Goal: Information Seeking & Learning: Learn about a topic

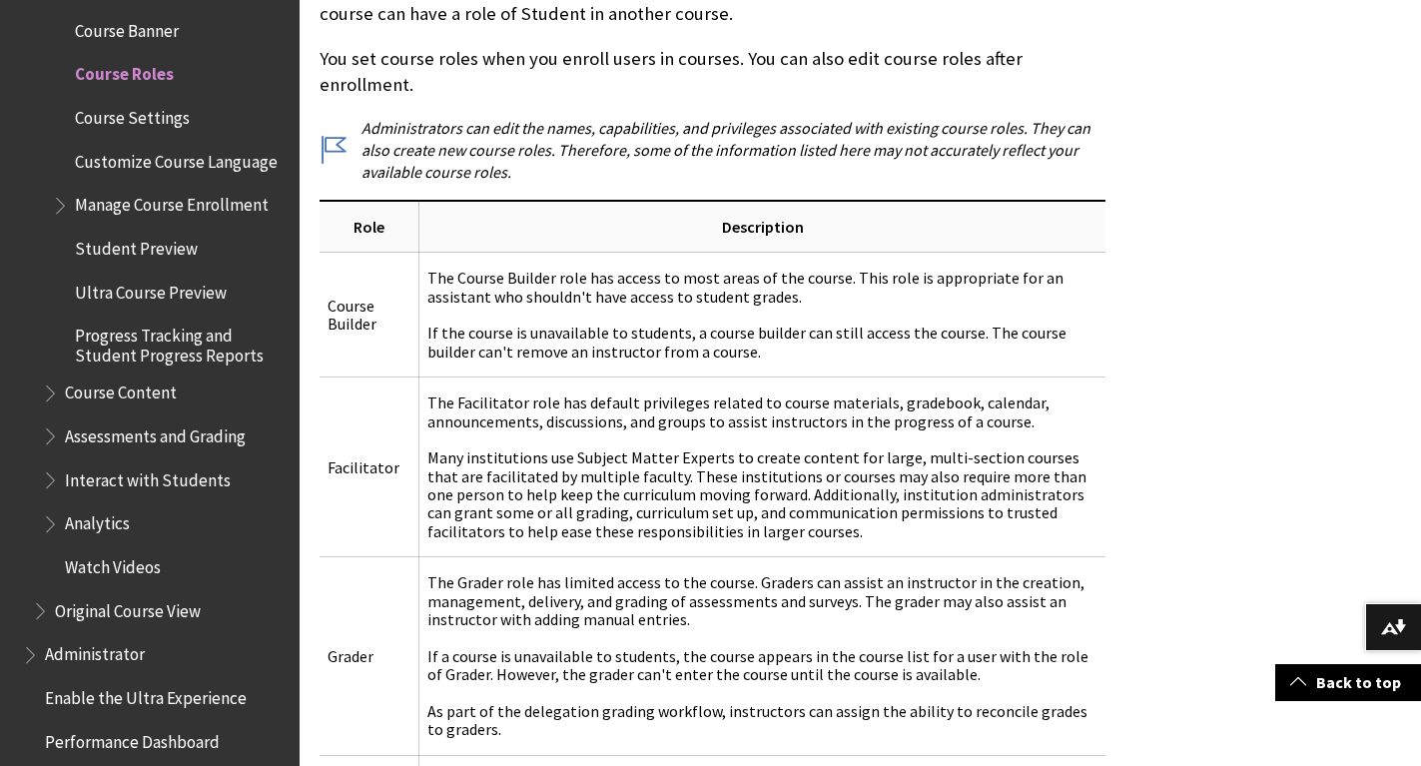
scroll to position [686, 0]
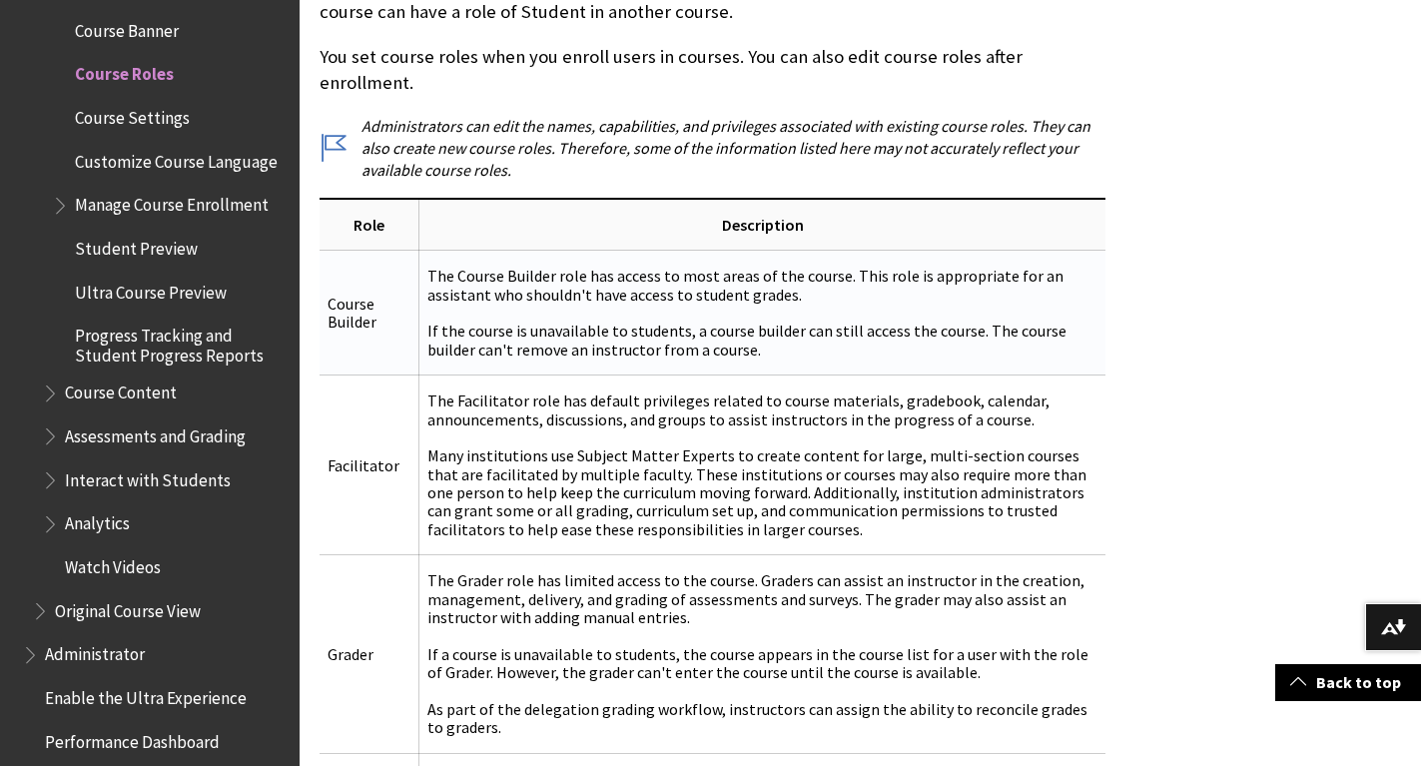
click at [754, 273] on td "The Course Builder role has access to most areas of the course. This role is ap…" at bounding box center [762, 313] width 686 height 125
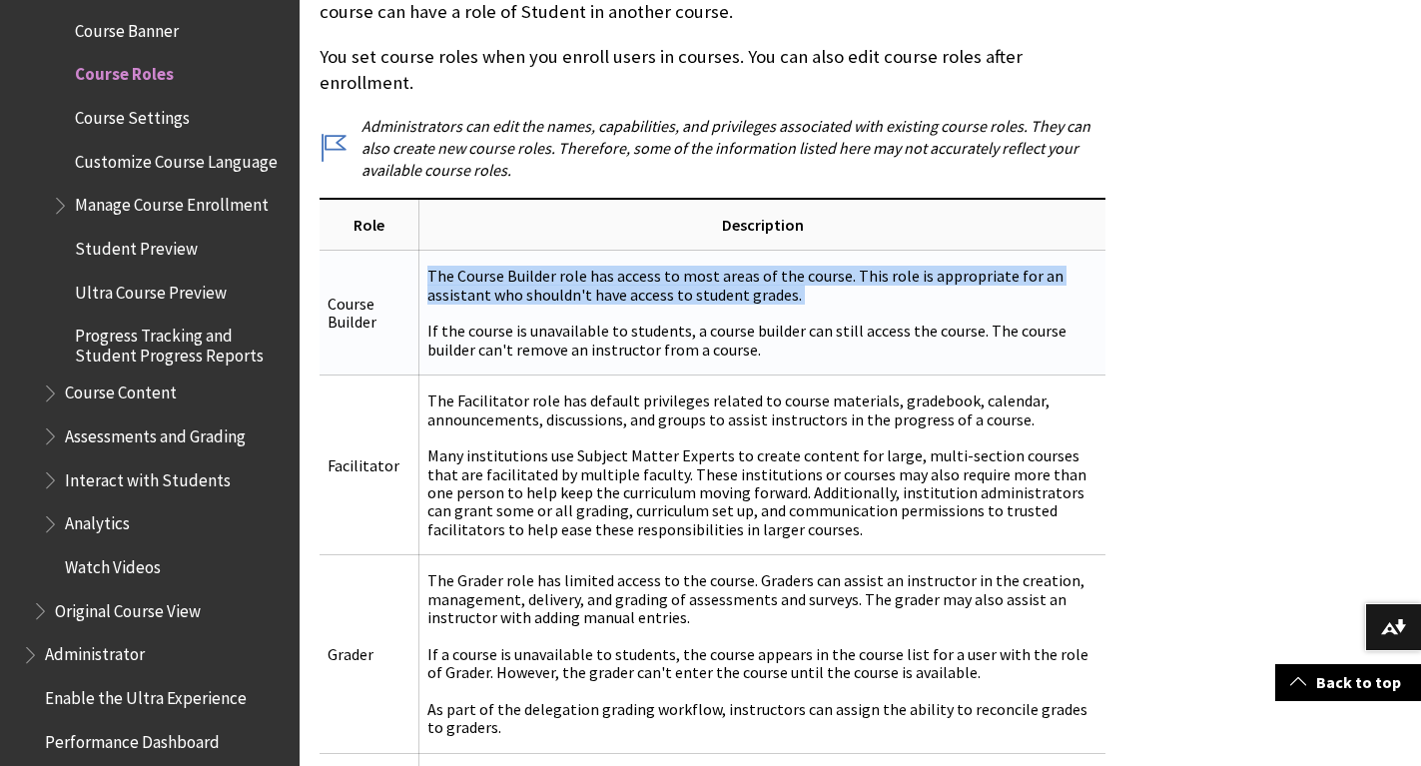
click at [754, 273] on td "The Course Builder role has access to most areas of the course. This role is ap…" at bounding box center [762, 313] width 686 height 125
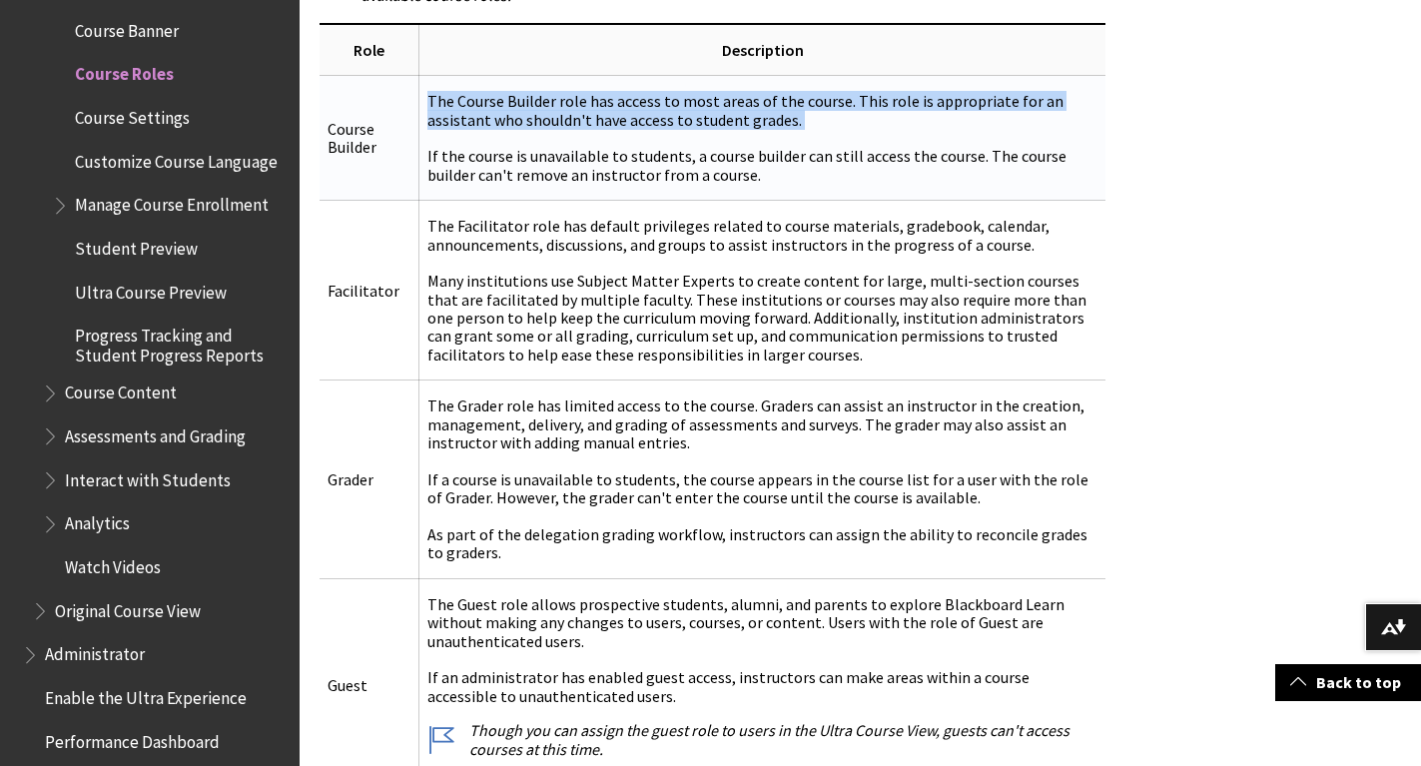
scroll to position [862, 0]
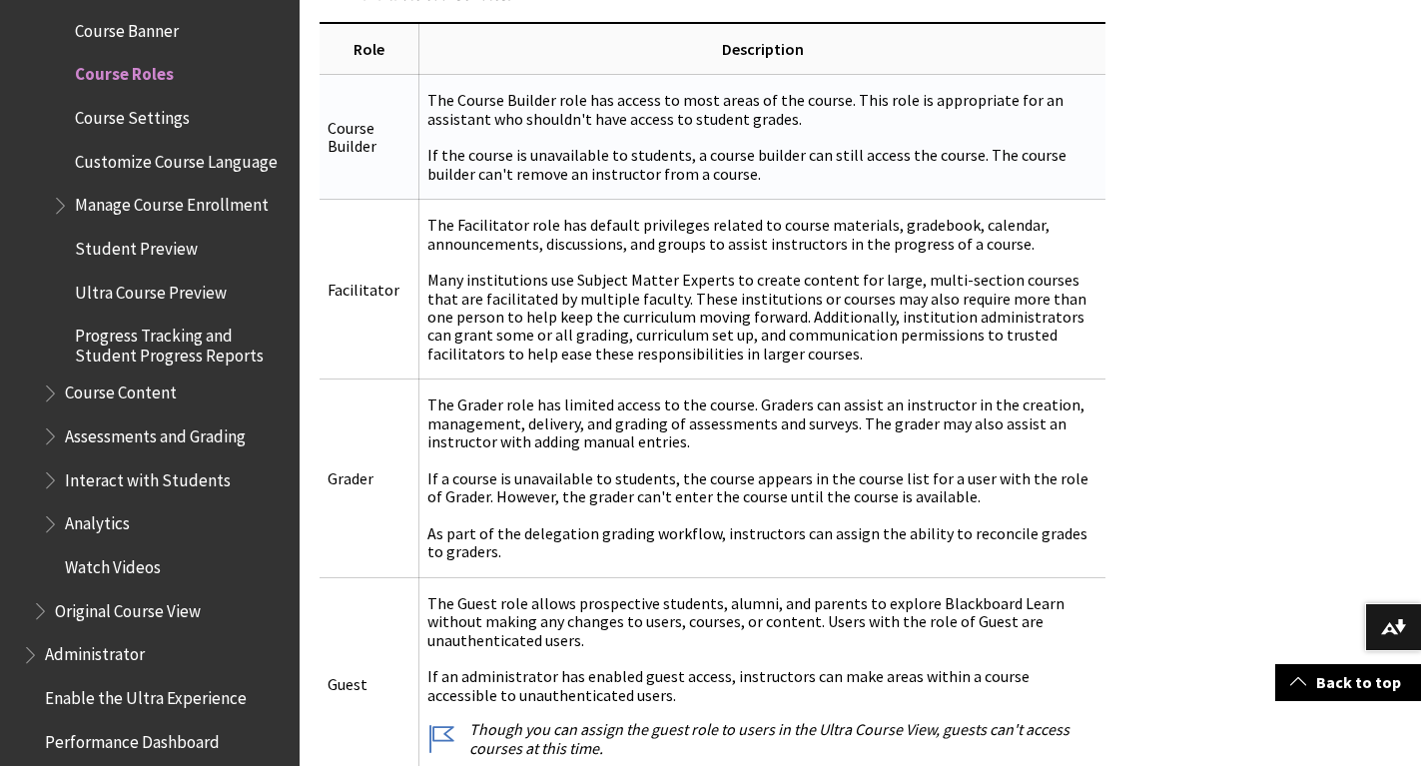
click at [754, 273] on td "The Facilitator role has default privileges related to course materials, gradeb…" at bounding box center [762, 290] width 686 height 180
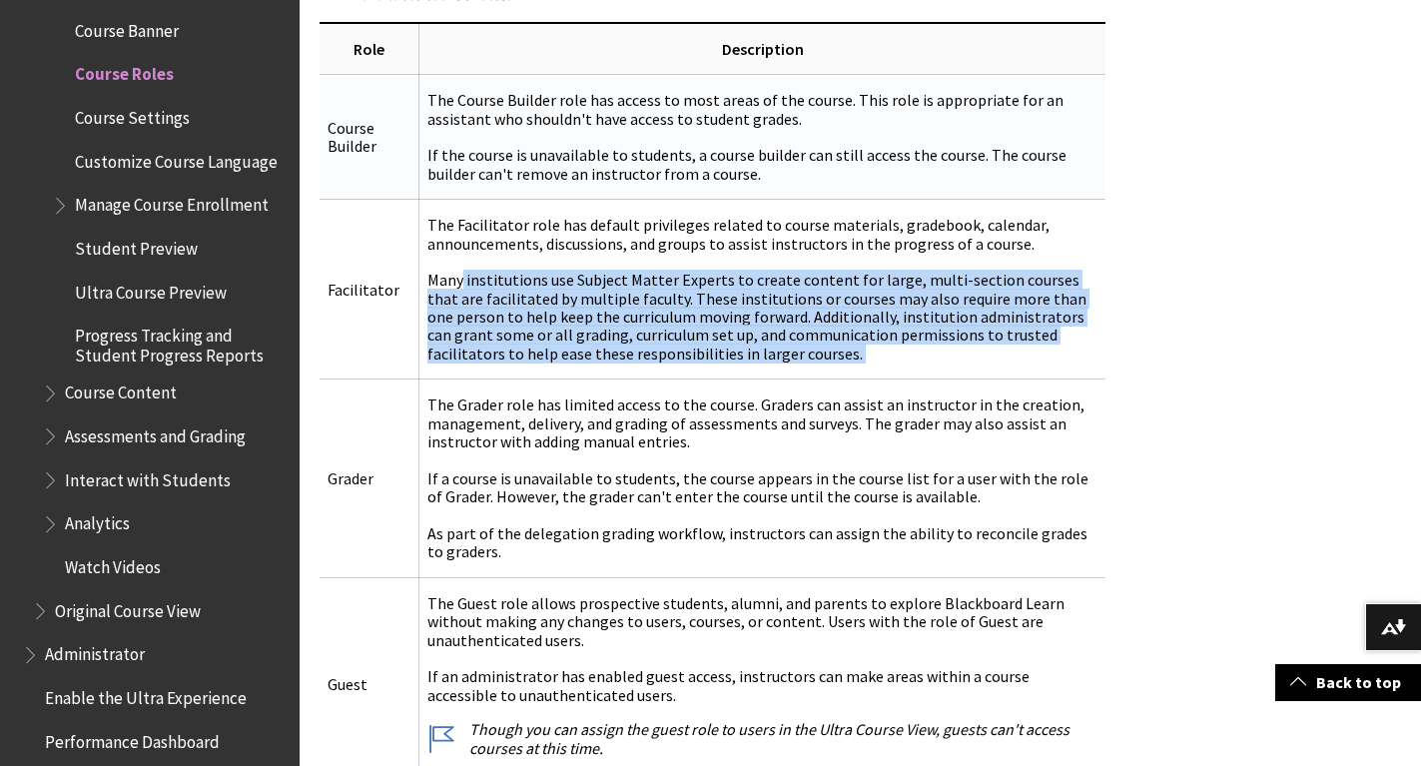
click at [754, 273] on td "The Facilitator role has default privileges related to course materials, gradeb…" at bounding box center [762, 290] width 686 height 180
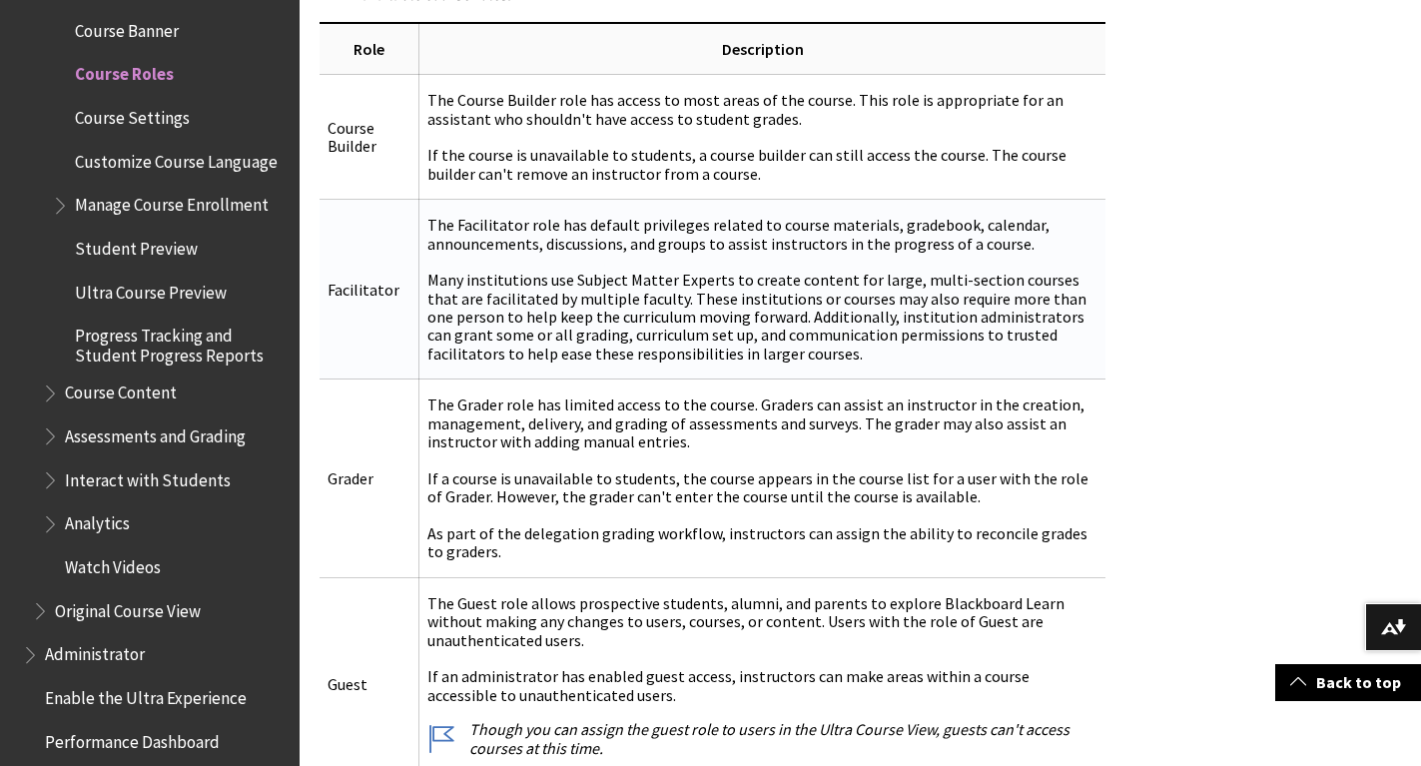
click at [733, 206] on td "The Facilitator role has default privileges related to course materials, gradeb…" at bounding box center [762, 290] width 686 height 180
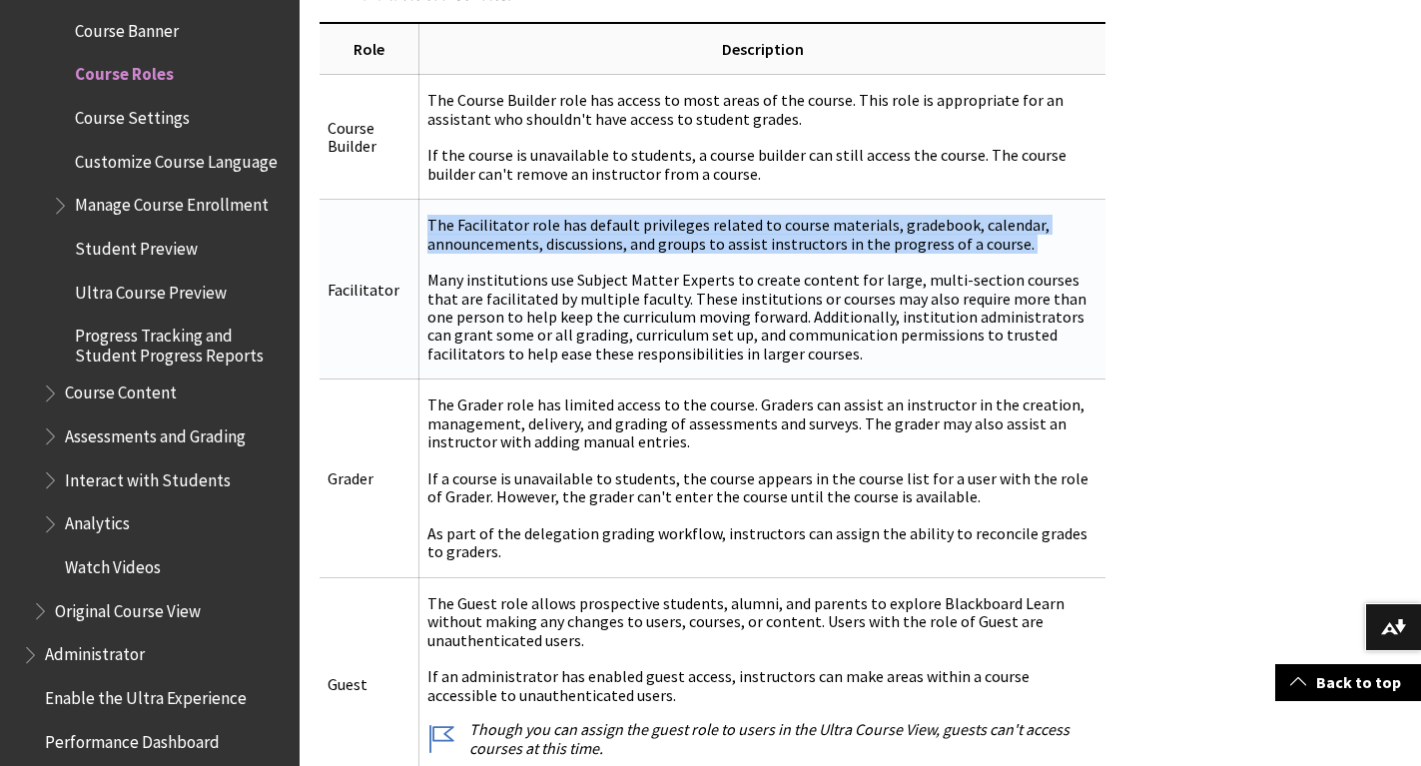
click at [733, 206] on td "The Facilitator role has default privileges related to course materials, gradeb…" at bounding box center [762, 290] width 686 height 180
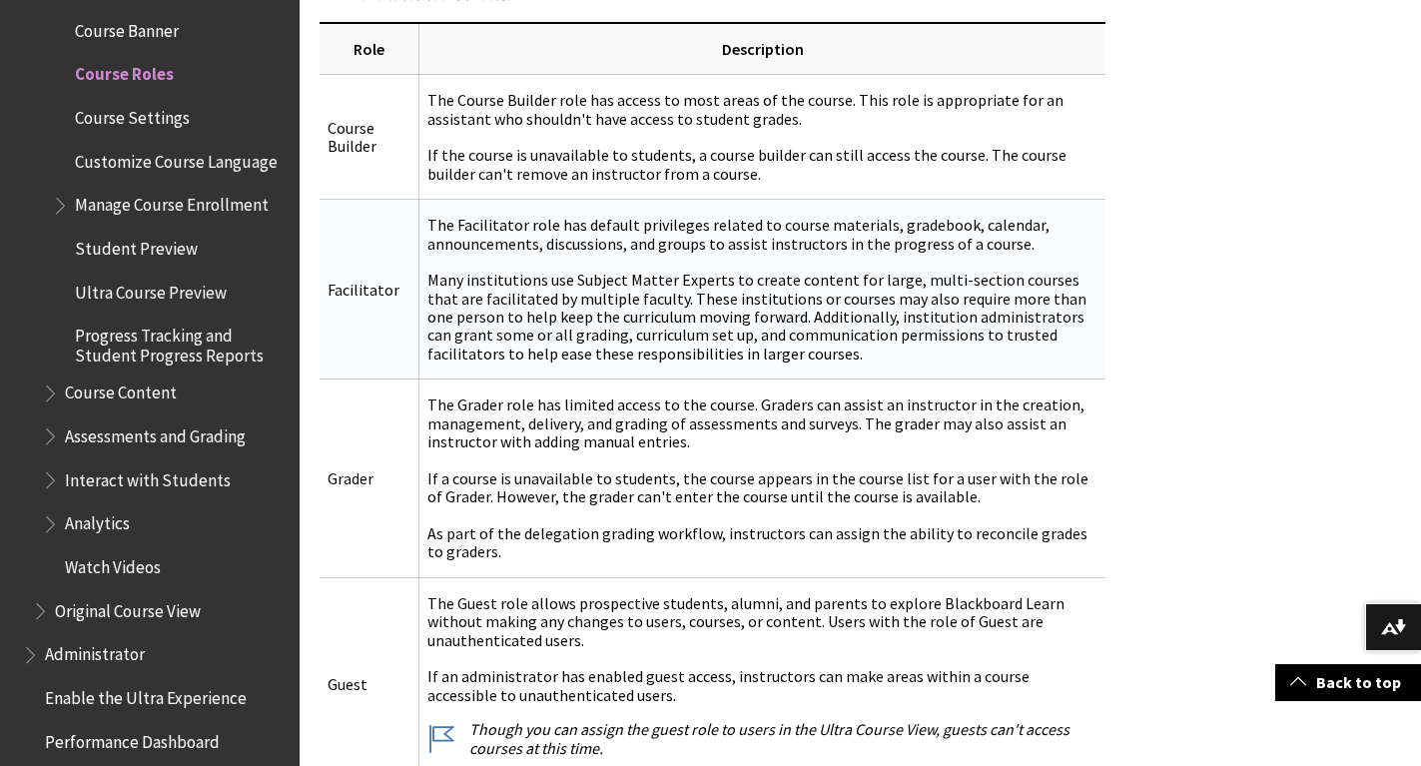
click at [892, 253] on td "The Facilitator role has default privileges related to course materials, gradeb…" at bounding box center [762, 290] width 686 height 180
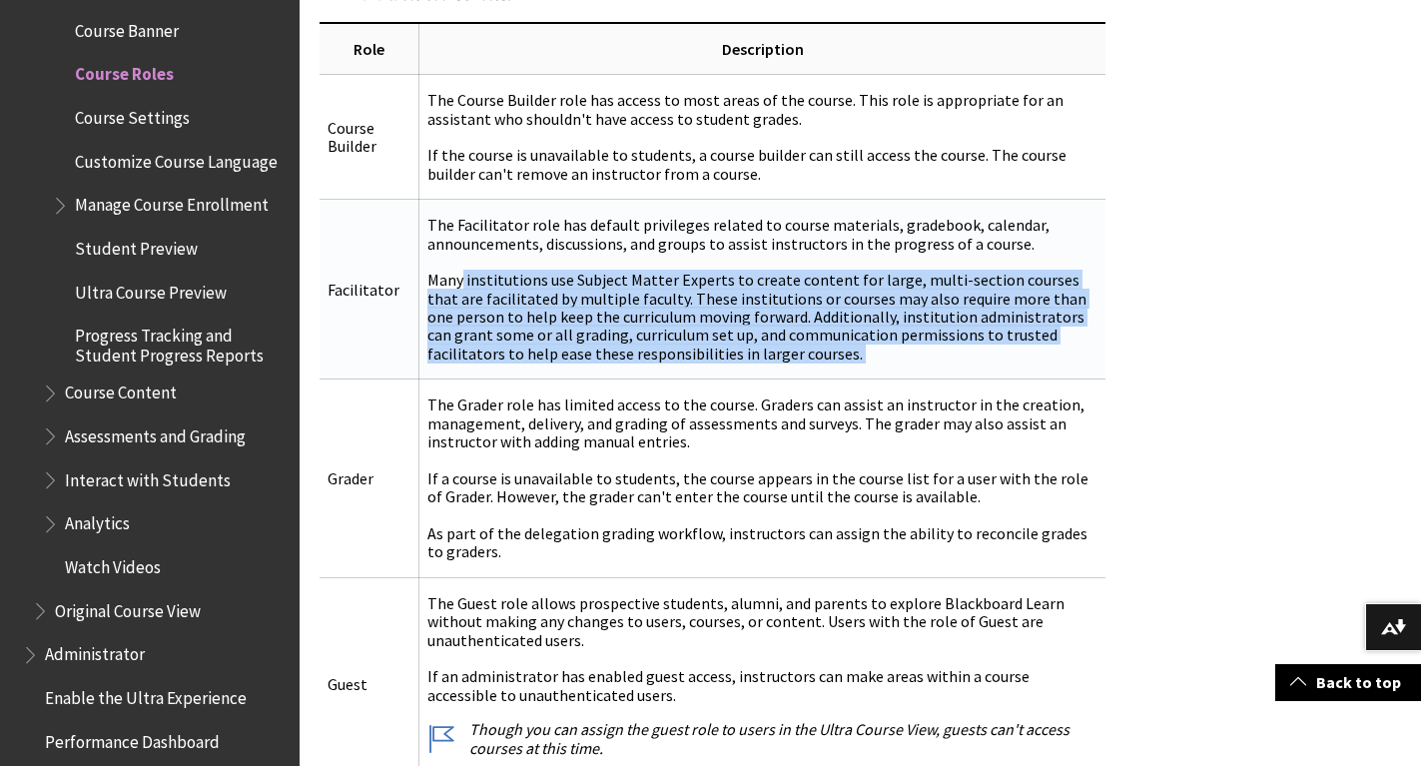
click at [892, 253] on td "The Facilitator role has default privileges related to course materials, gradeb…" at bounding box center [762, 290] width 686 height 180
click at [879, 272] on td "The Facilitator role has default privileges related to course materials, gradeb…" at bounding box center [762, 290] width 686 height 180
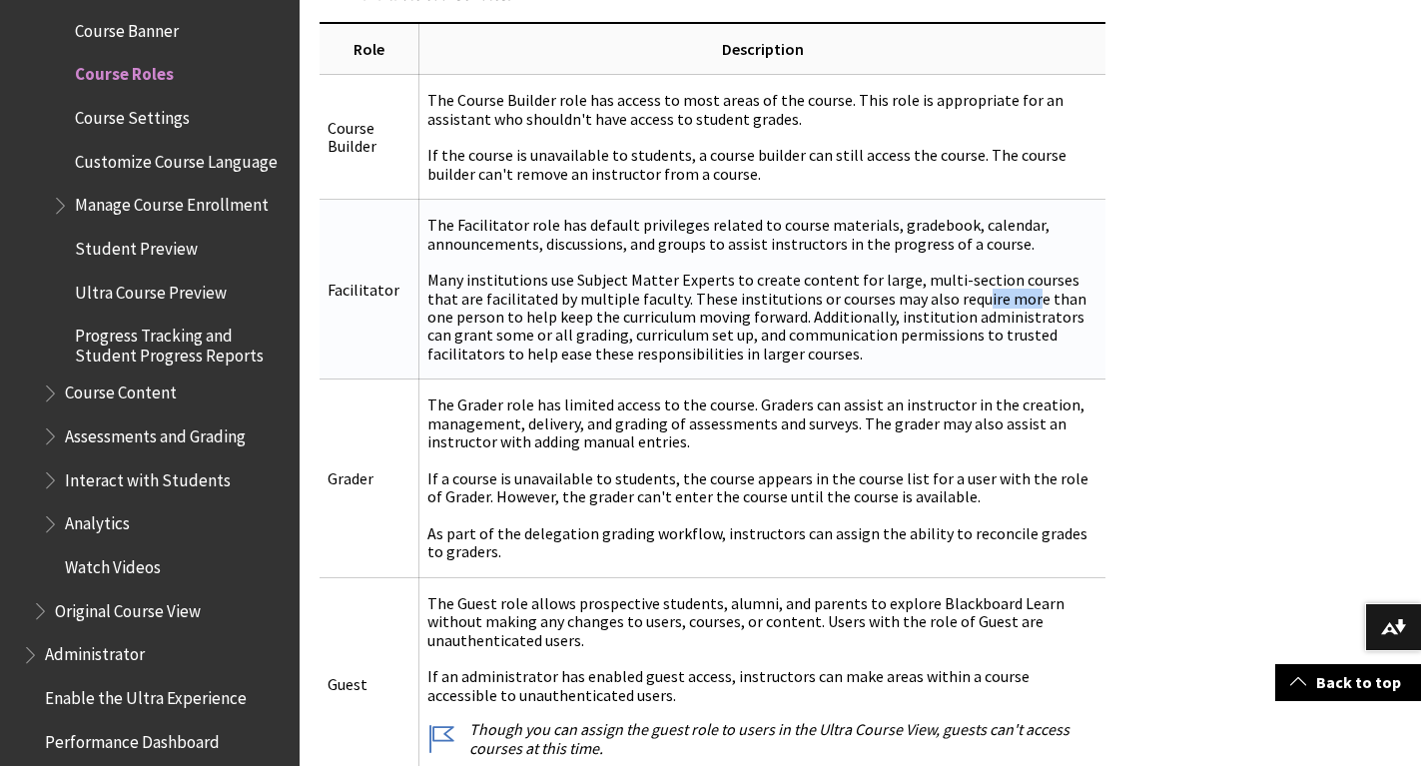
click at [879, 272] on td "The Facilitator role has default privileges related to course materials, gradeb…" at bounding box center [762, 290] width 686 height 180
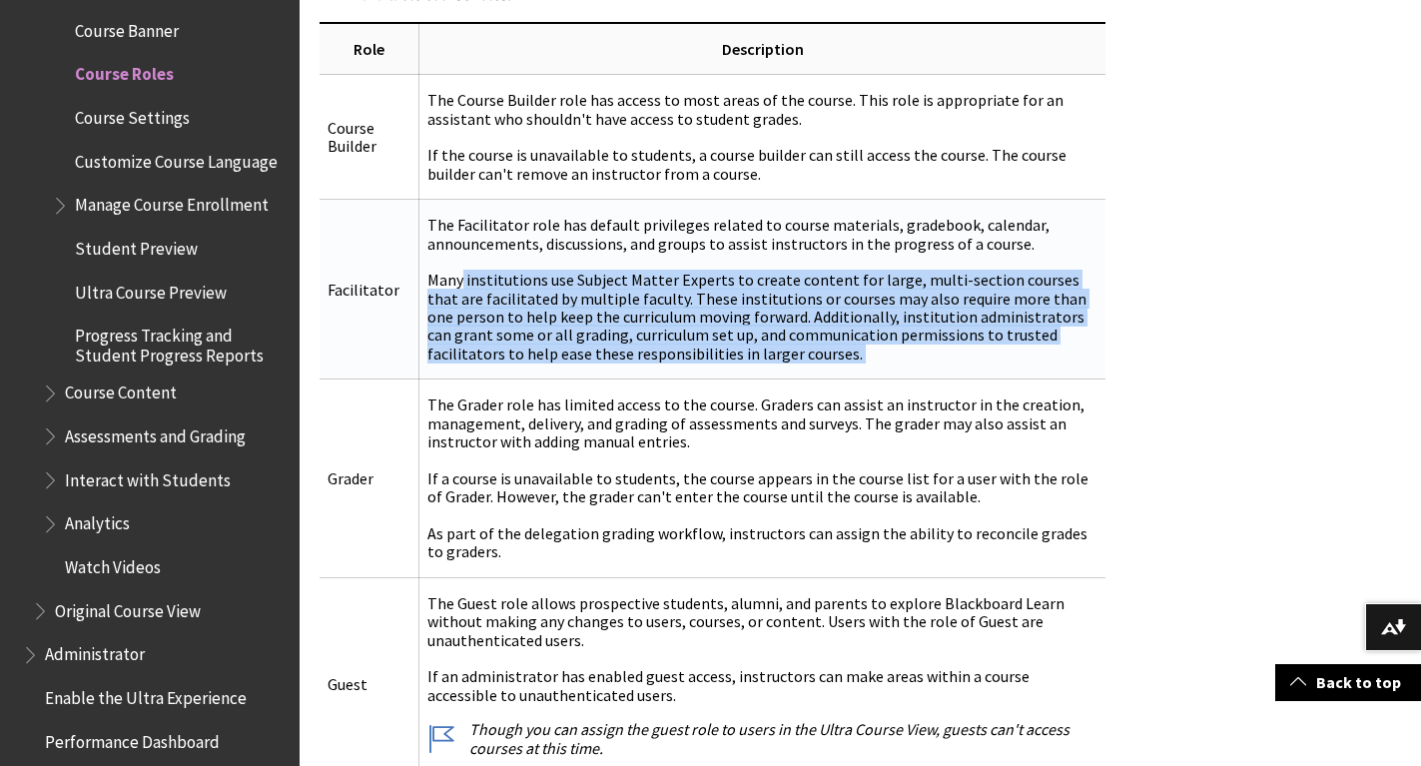
click at [879, 272] on td "The Facilitator role has default privileges related to course materials, gradeb…" at bounding box center [762, 290] width 686 height 180
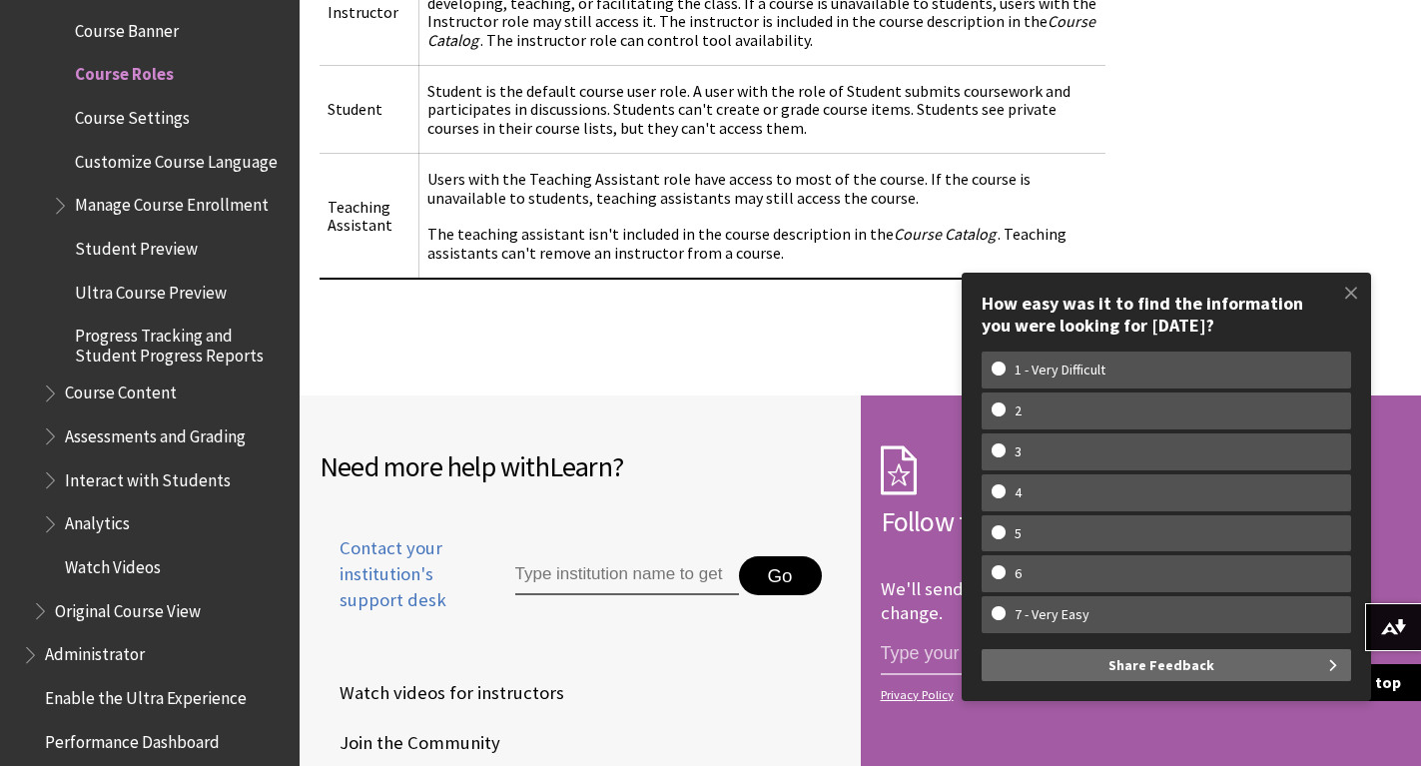
scroll to position [2105, 0]
